Goal: Task Accomplishment & Management: Manage account settings

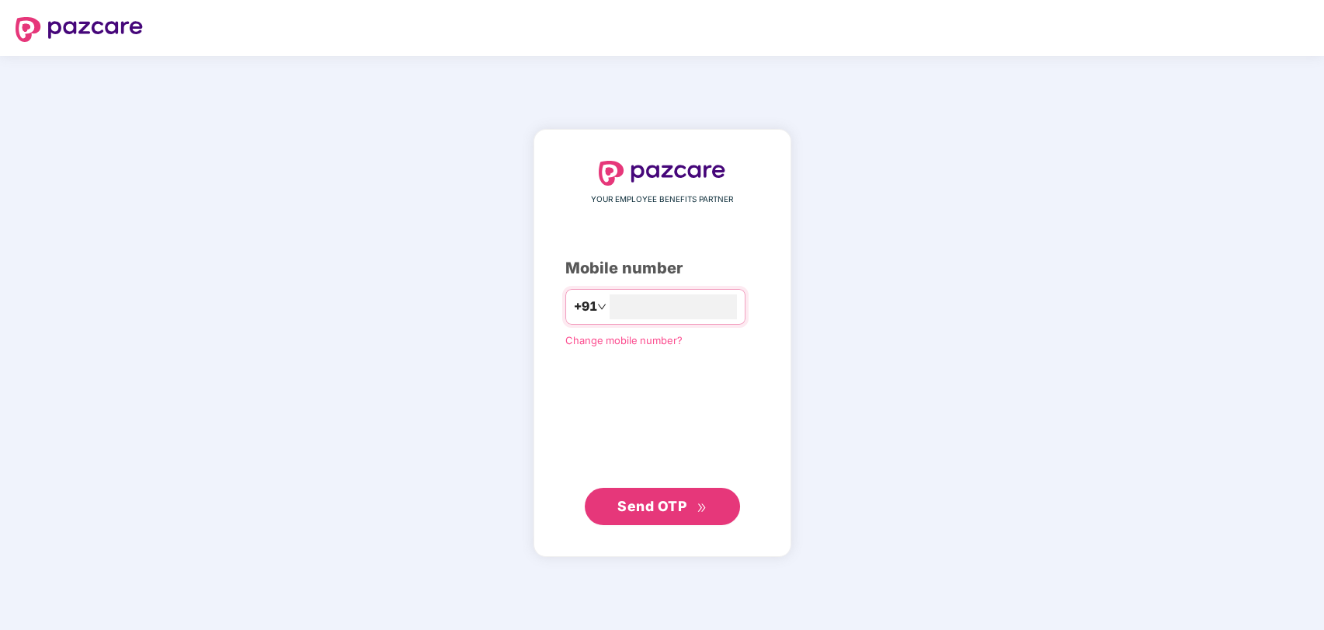
type input "**********"
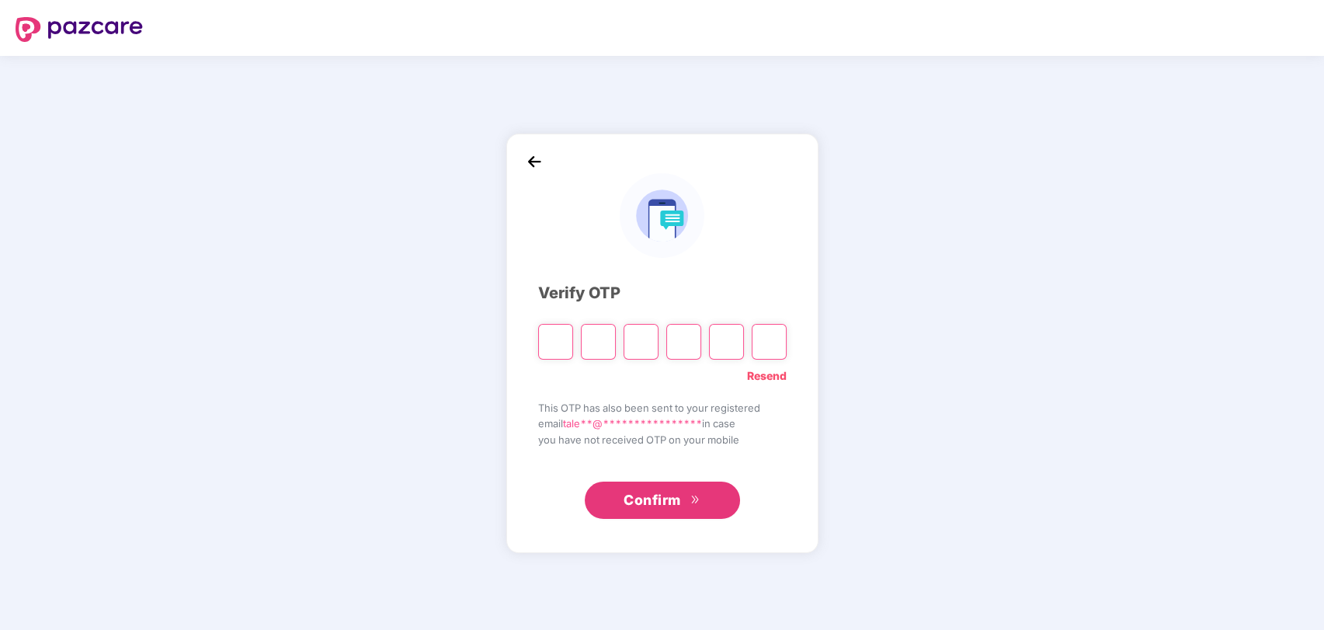
type input "*"
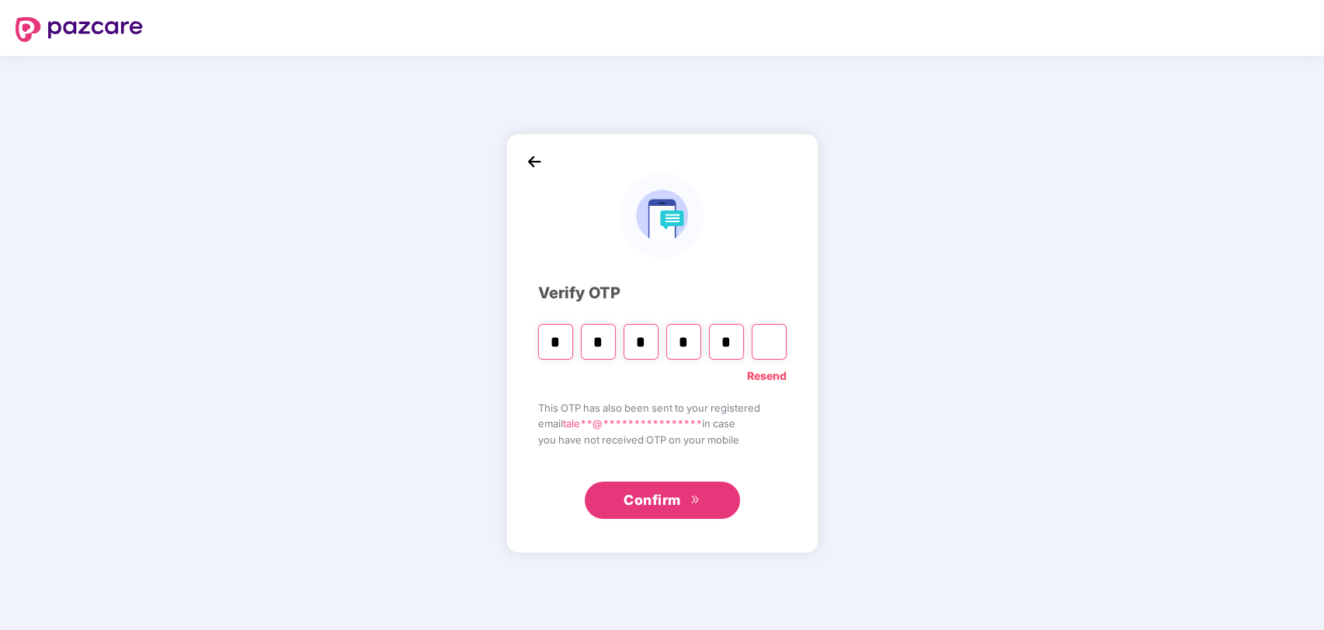
type input "*"
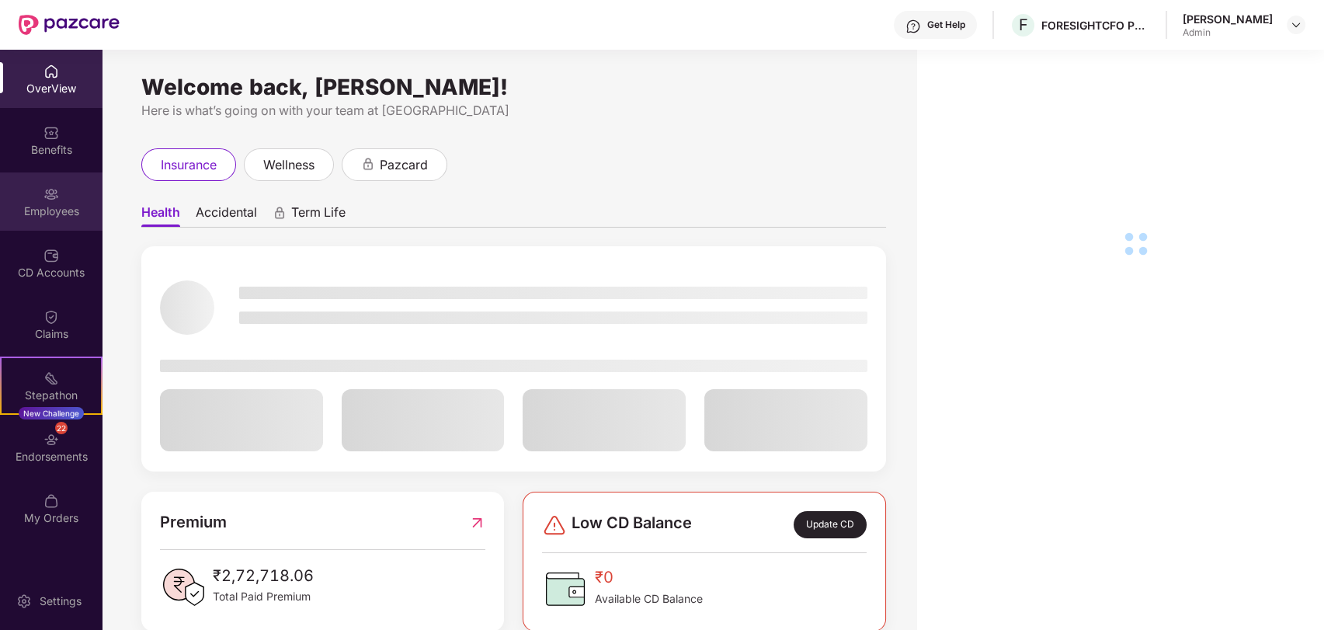
click at [61, 207] on div "Employees" at bounding box center [51, 212] width 103 height 16
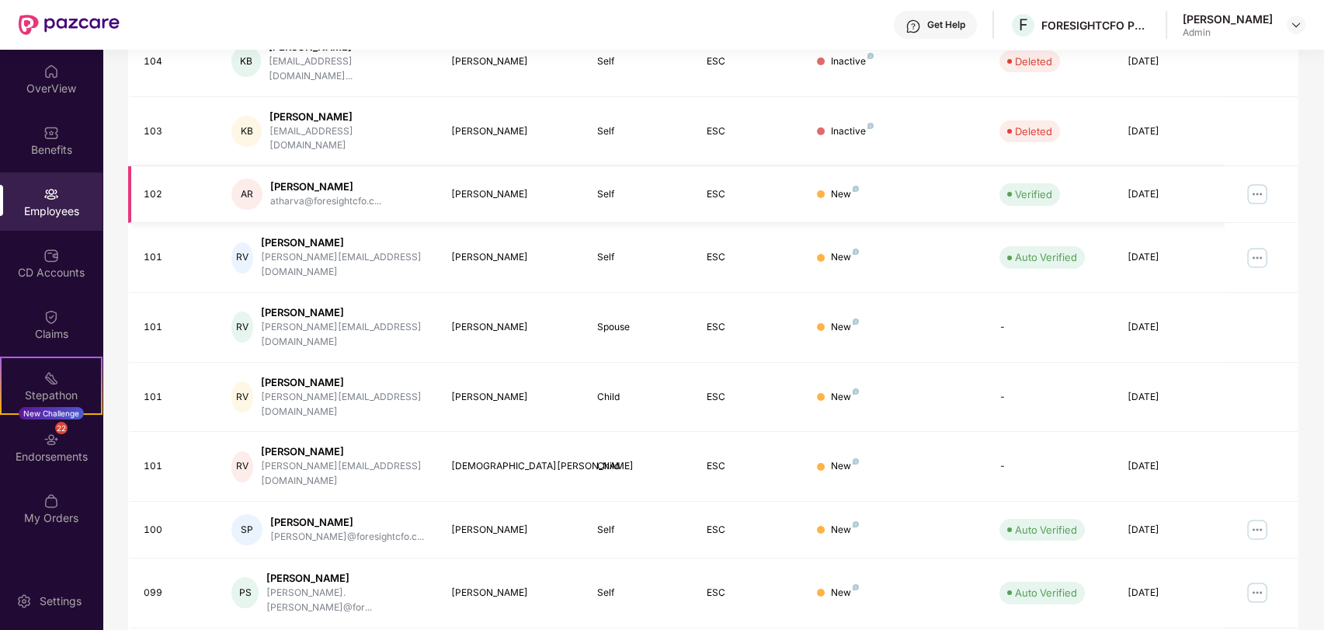
scroll to position [323, 0]
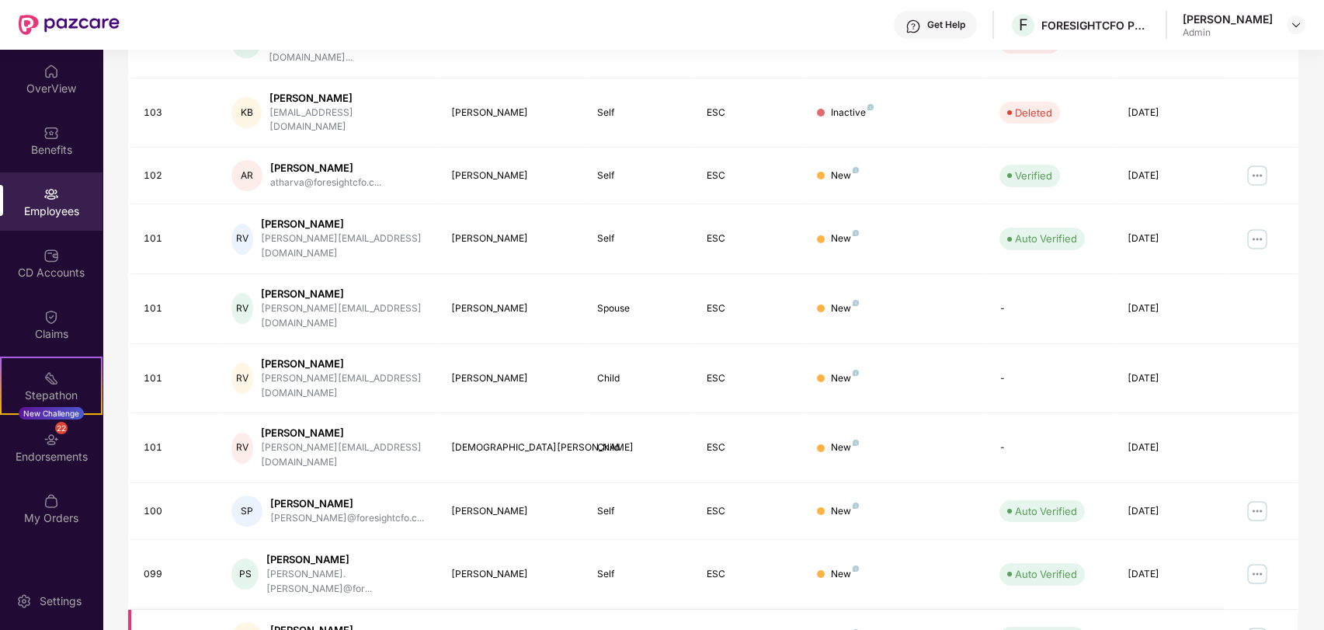
click at [1255, 625] on img at bounding box center [1257, 637] width 25 height 25
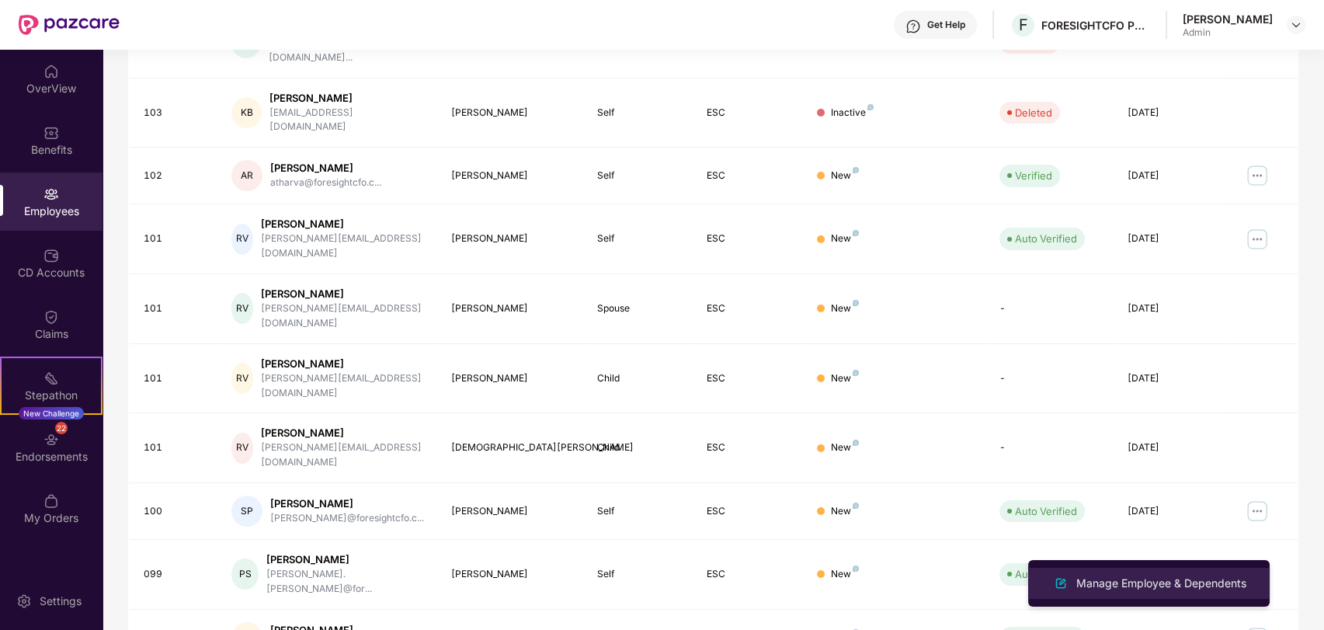
click at [1162, 583] on div "Manage Employee & Dependents" at bounding box center [1162, 583] width 176 height 17
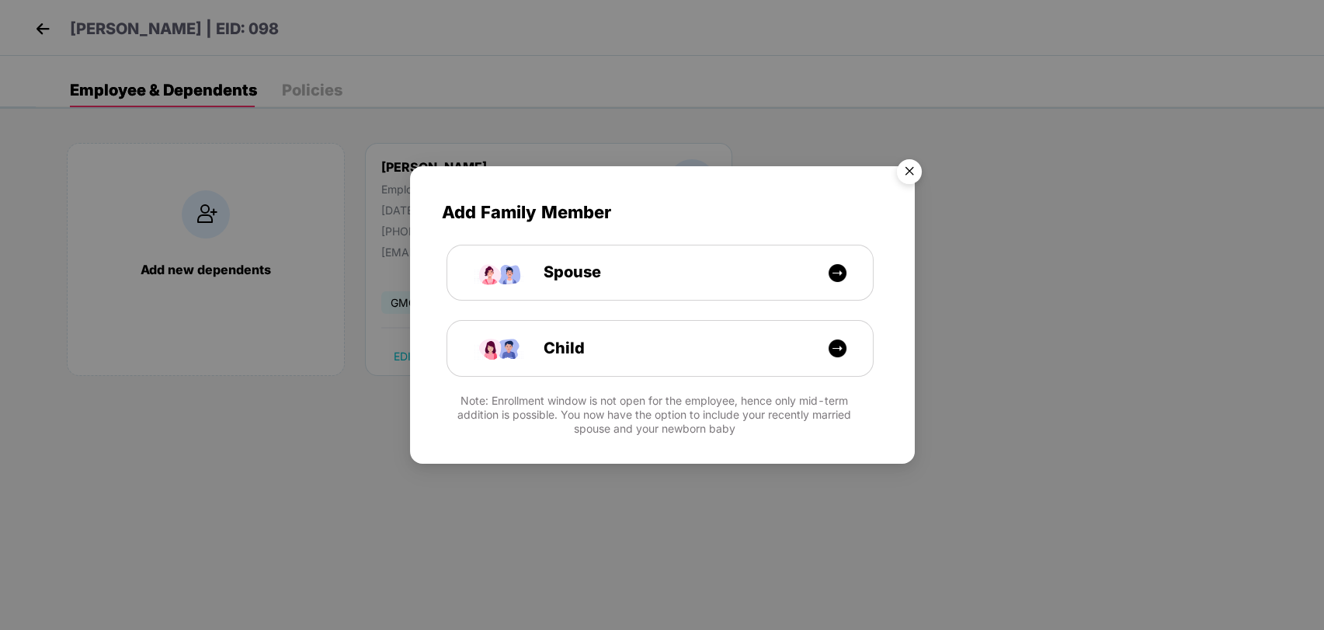
click at [903, 176] on img "Close" at bounding box center [910, 174] width 44 height 44
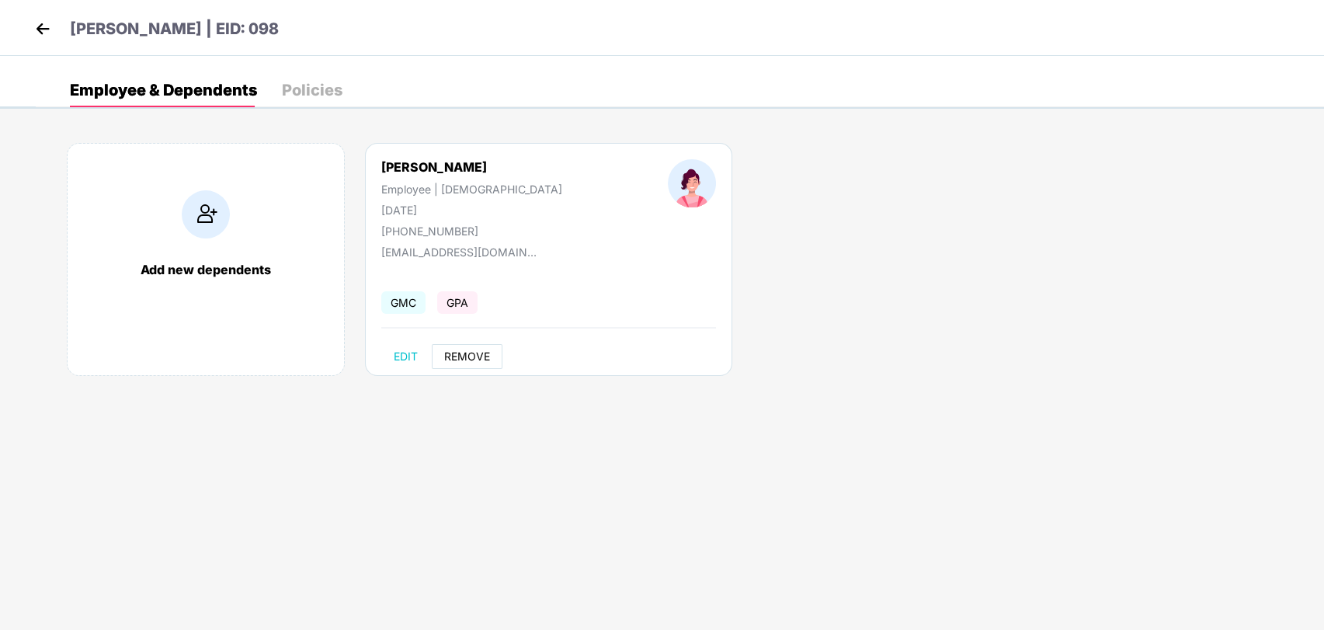
click at [460, 350] on span "REMOVE" at bounding box center [467, 356] width 46 height 12
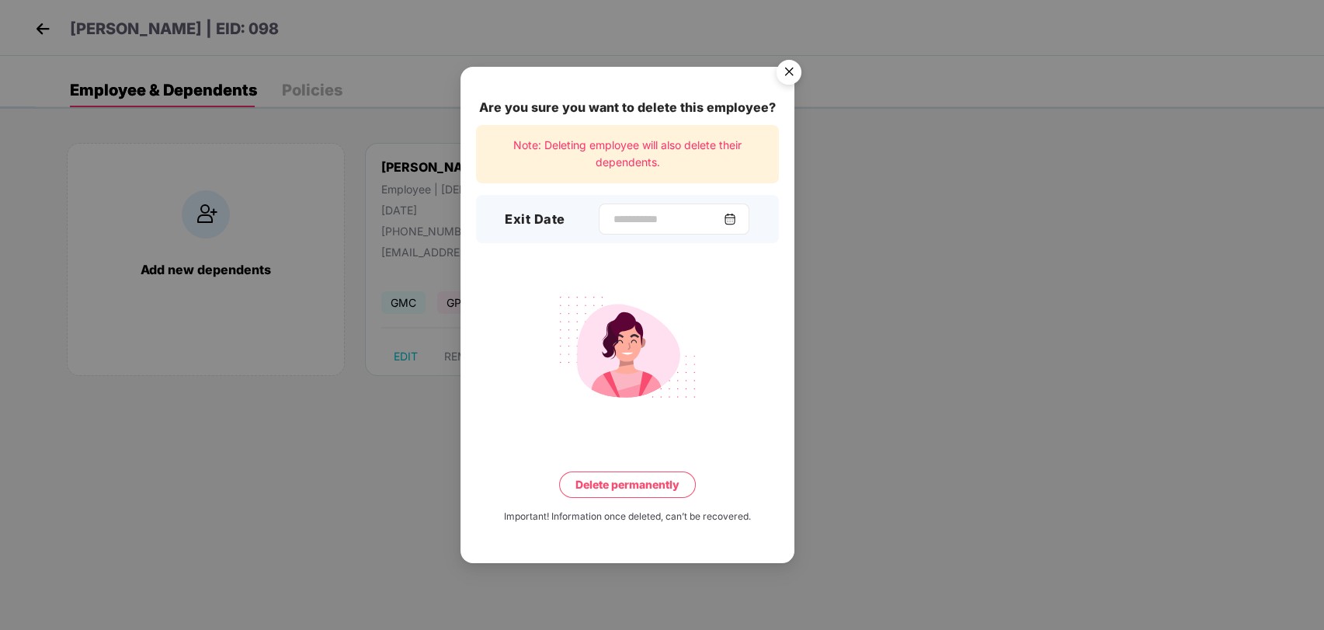
click at [736, 222] on img at bounding box center [730, 219] width 12 height 12
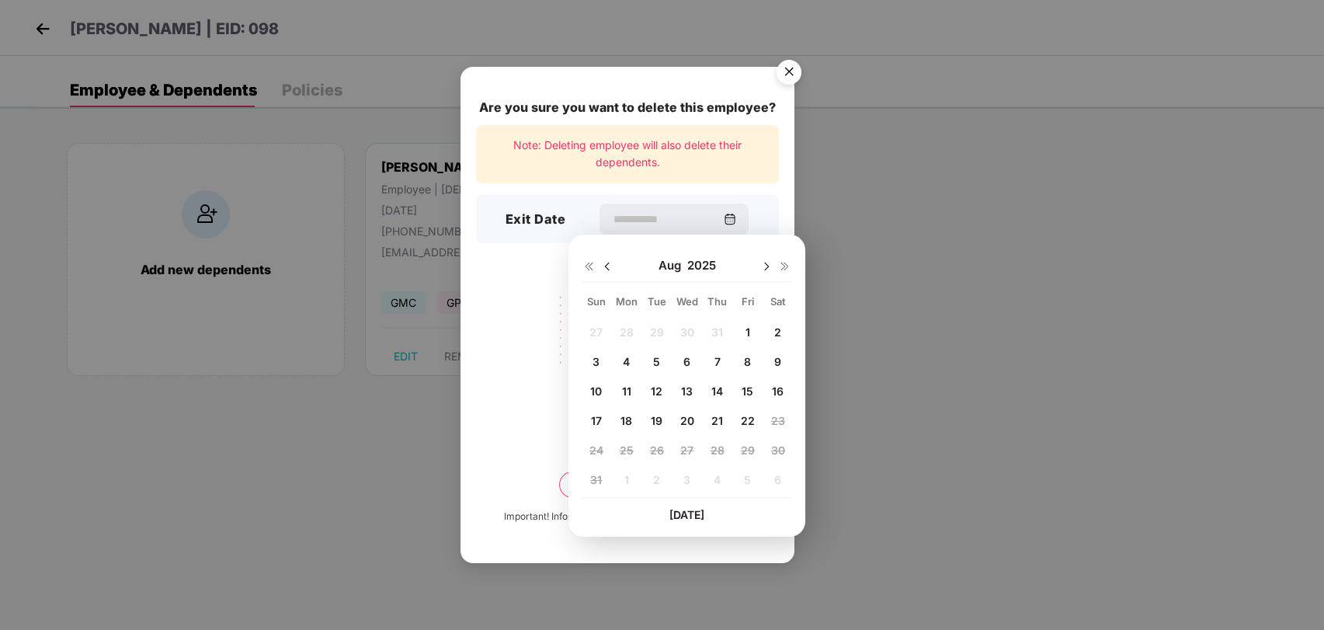
click at [712, 387] on span "14" at bounding box center [718, 391] width 12 height 13
type input "**********"
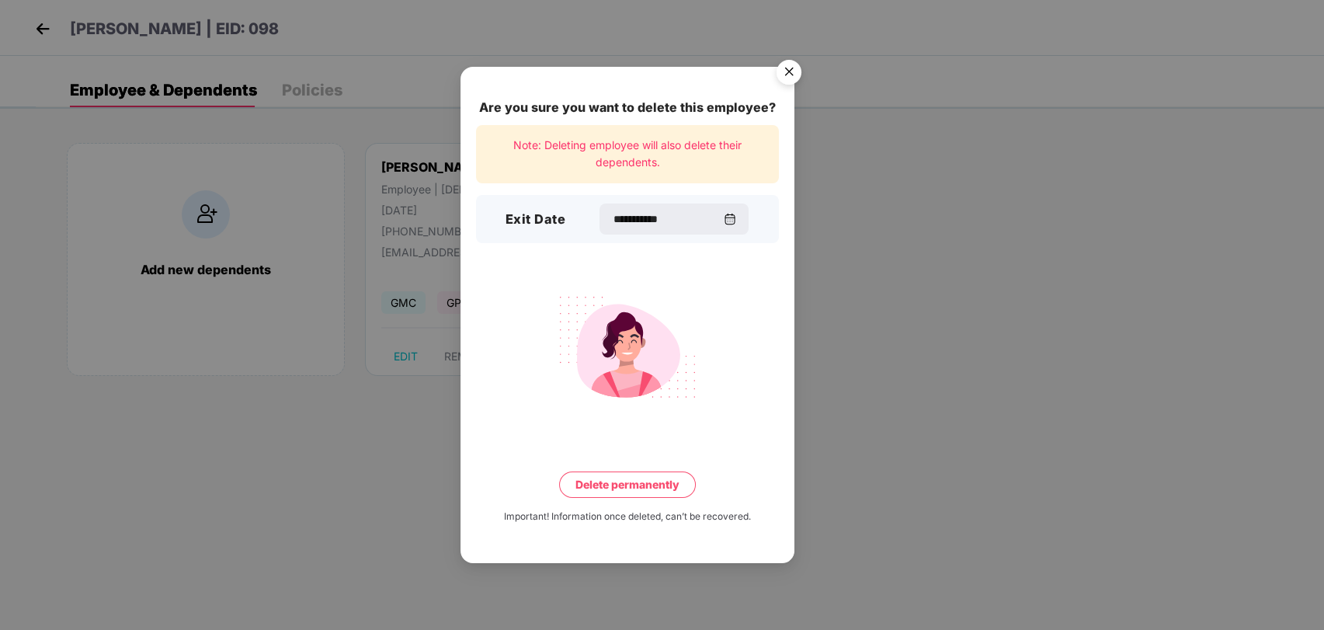
click at [638, 474] on button "Delete permanently" at bounding box center [627, 485] width 137 height 26
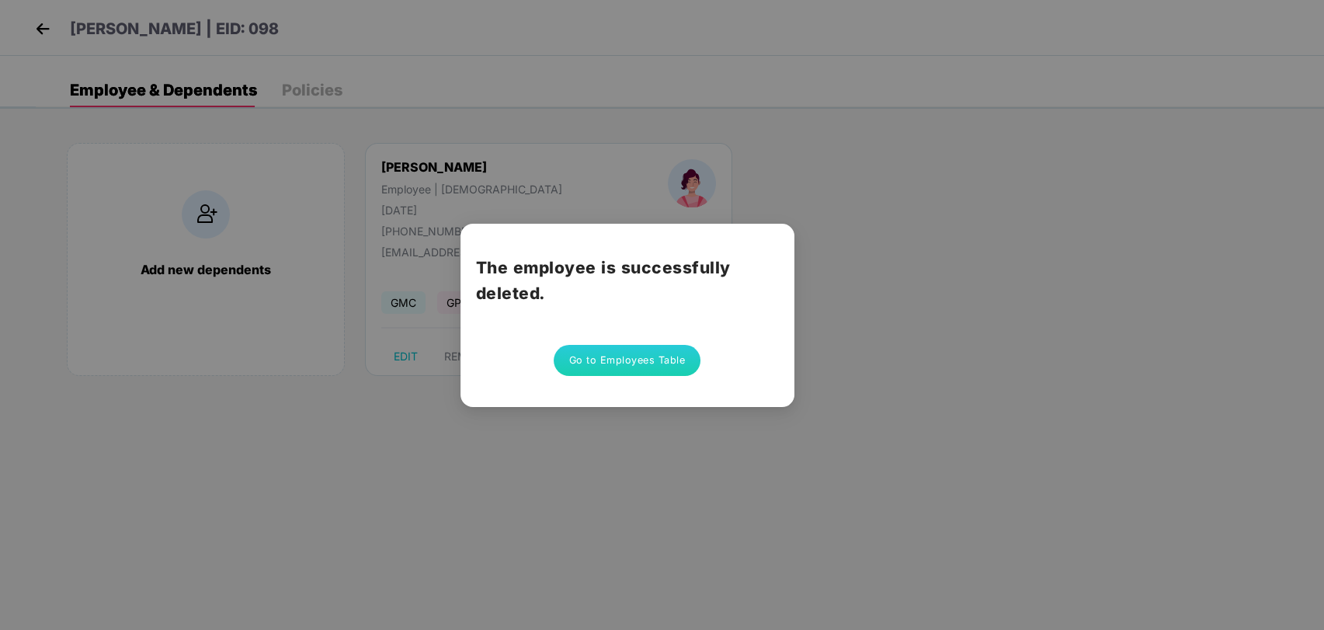
click at [723, 433] on div "The employee is successfully deleted. Go to Employees Table" at bounding box center [662, 315] width 1324 height 630
click at [621, 366] on button "Go to Employees Table" at bounding box center [628, 360] width 148 height 31
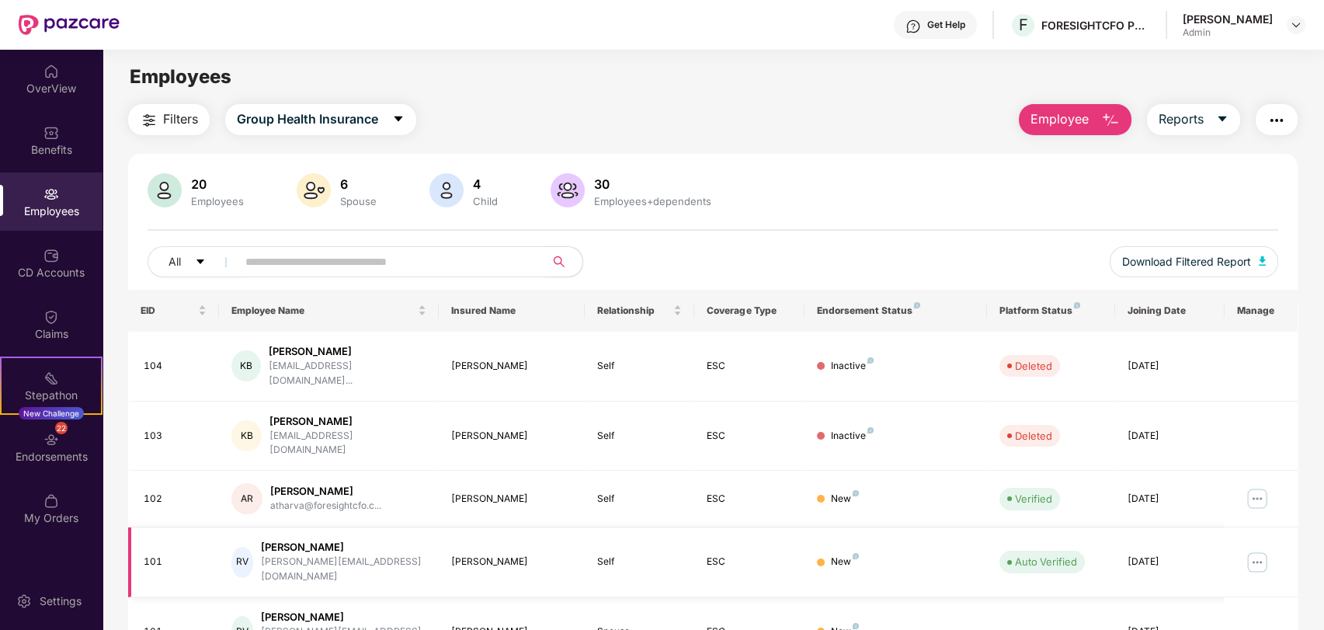
scroll to position [323, 0]
